Goal: Find specific page/section

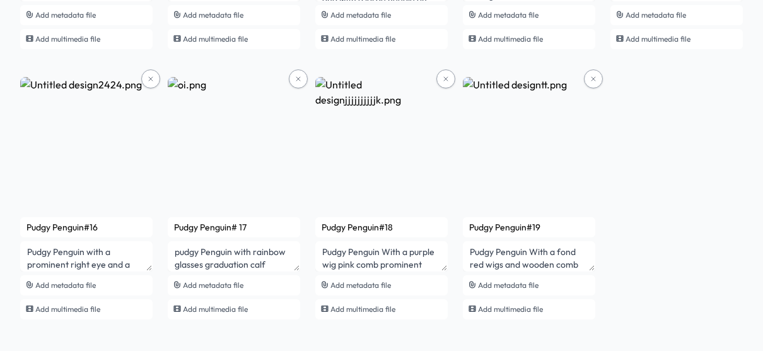
scroll to position [1167, 0]
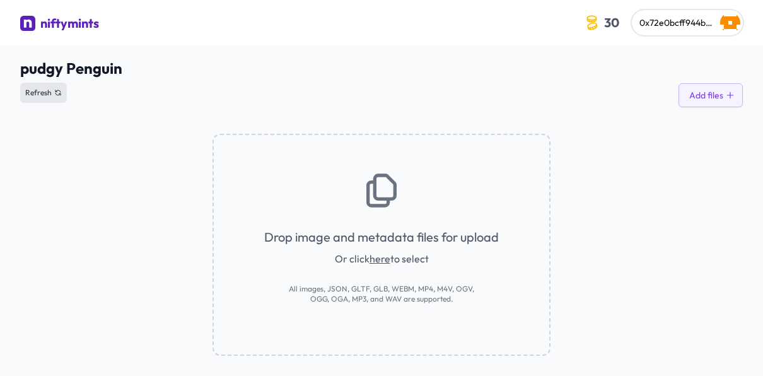
click at [49, 99] on button "Refresh" at bounding box center [43, 93] width 47 height 20
click at [30, 18] on img at bounding box center [27, 23] width 15 height 15
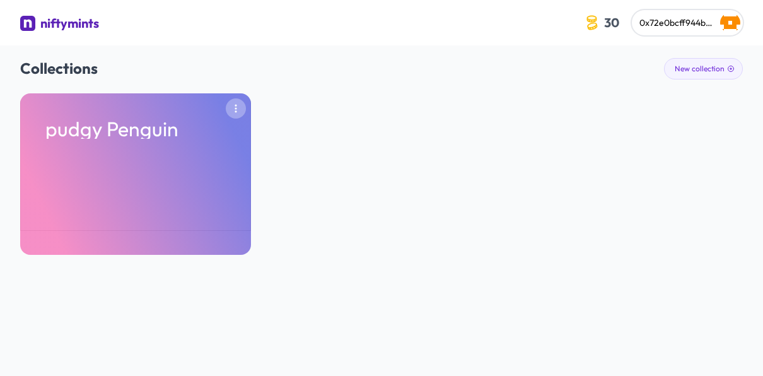
click at [238, 106] on icon "button" at bounding box center [236, 108] width 10 height 10
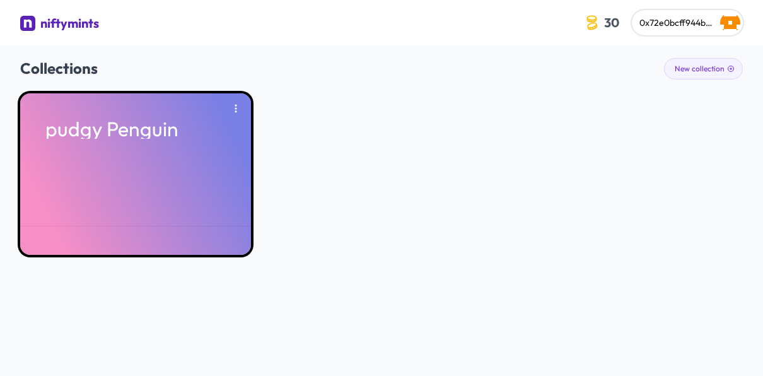
click at [175, 154] on div "pudgy Penguin" at bounding box center [135, 174] width 231 height 162
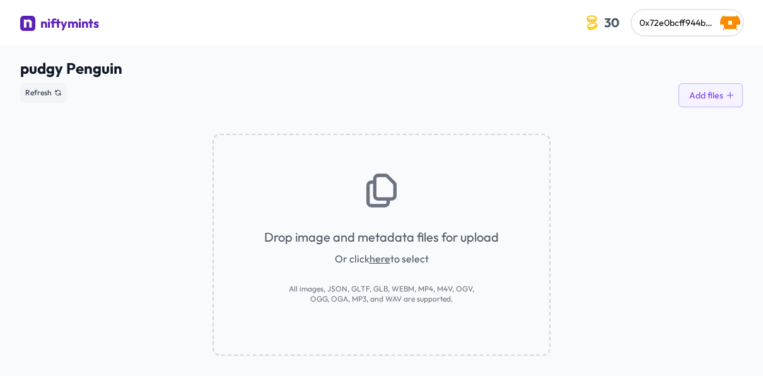
click at [175, 154] on div "Drop image and metadata files for upload Or click here to select All images, JS…" at bounding box center [381, 231] width 723 height 249
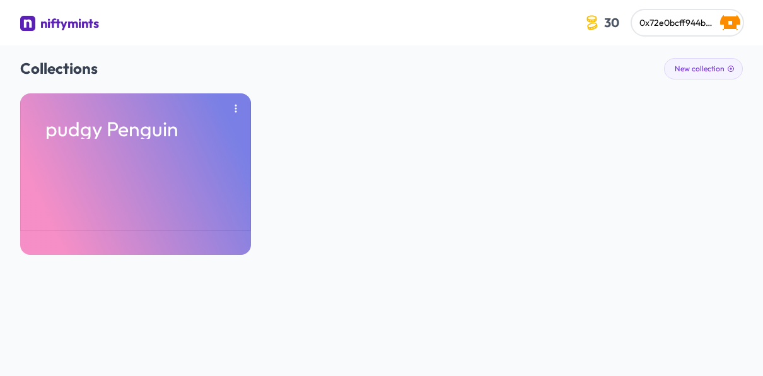
scroll to position [21, 0]
